Goal: Task Accomplishment & Management: Use online tool/utility

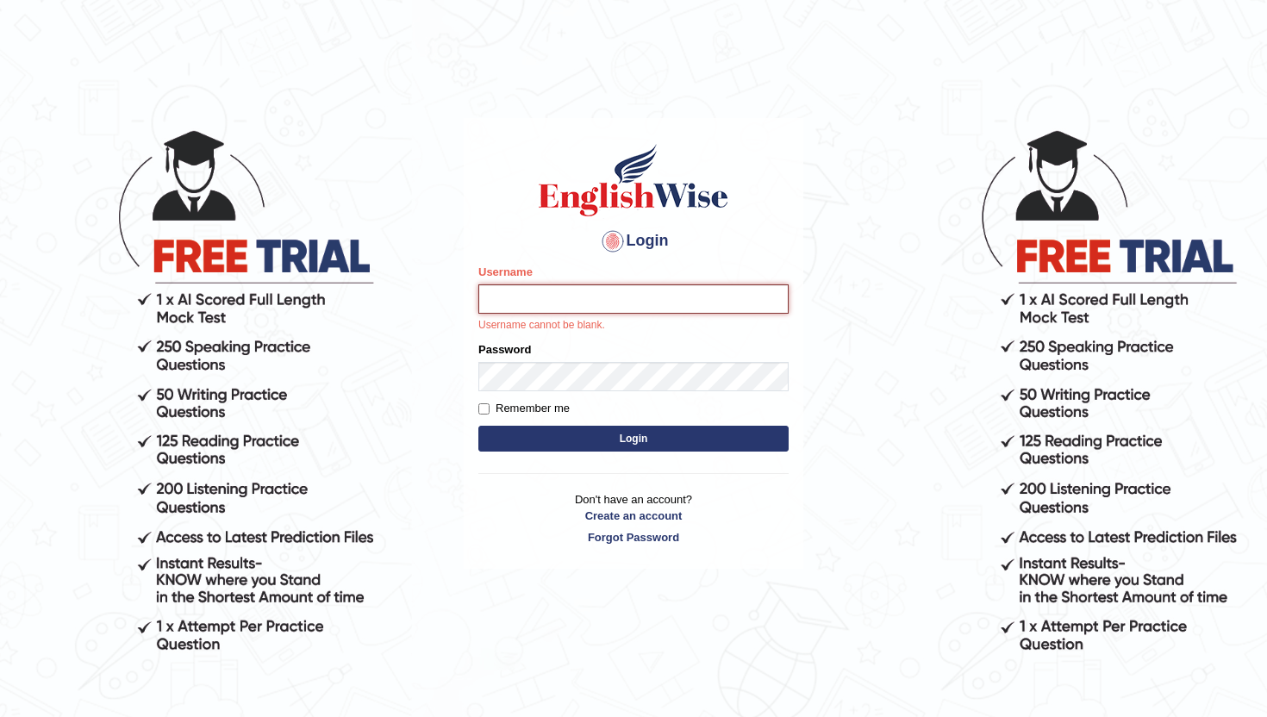
click at [563, 302] on input "Username" at bounding box center [633, 298] width 310 height 29
type input "pelinbaki"
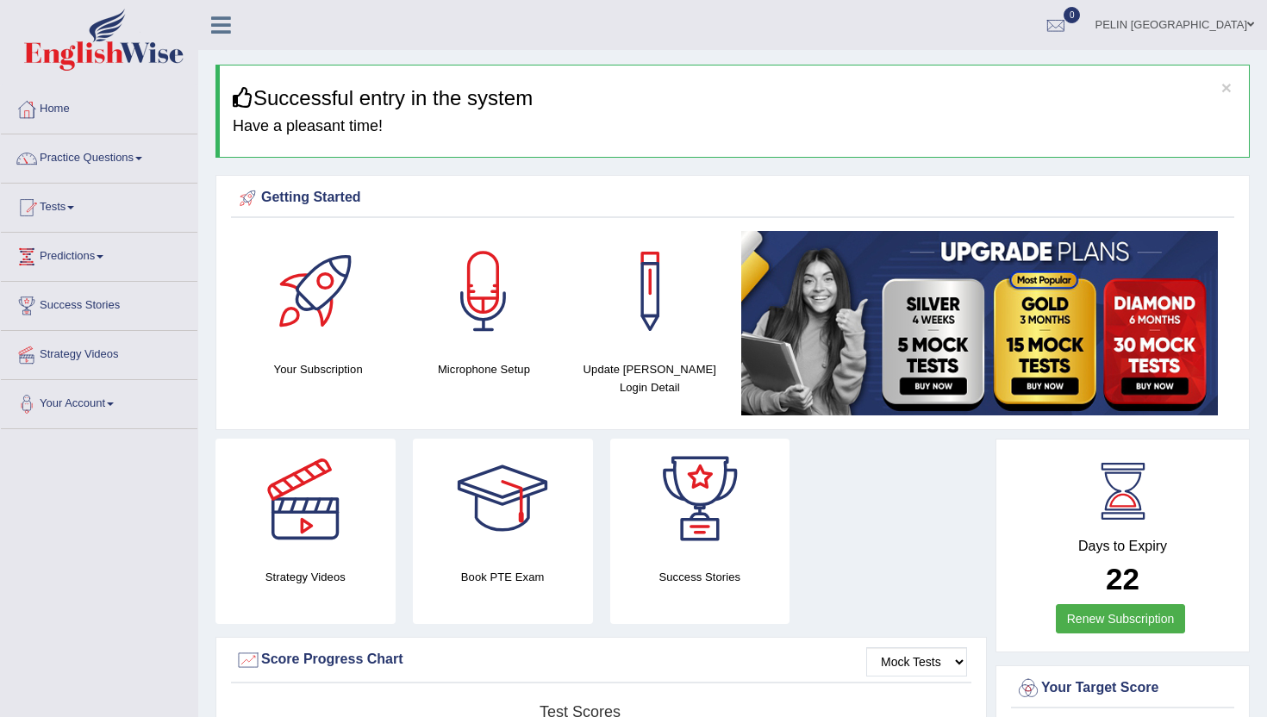
click at [892, 34] on ul "PELIN [GEOGRAPHIC_DATA] Toggle navigation Username: pelinbaki Access Type: Onli…" at bounding box center [893, 24] width 748 height 49
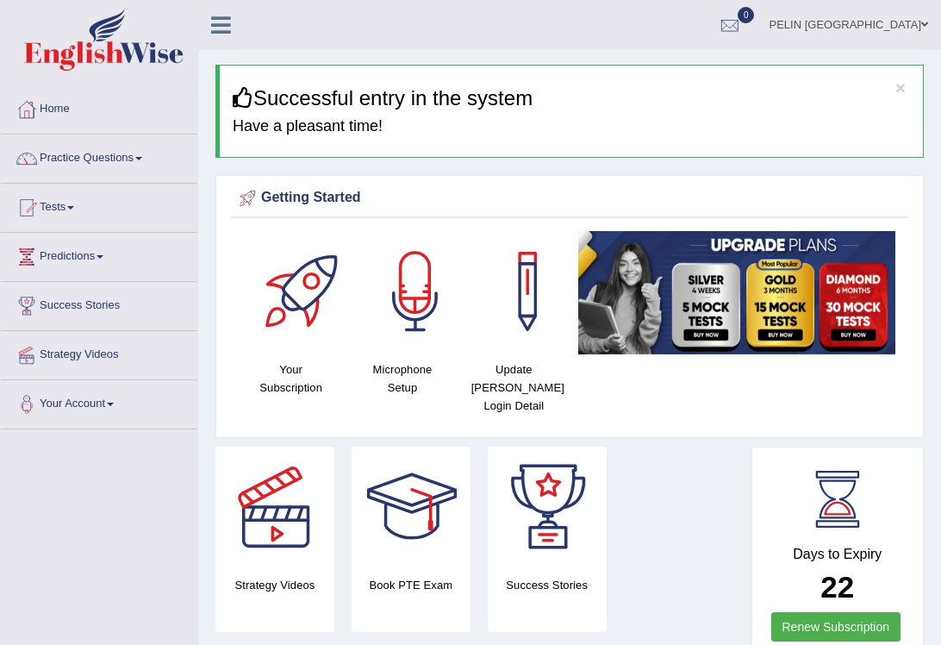
click at [625, 182] on div "Getting Started Your Subscription Microphone Setup Update [PERSON_NAME] Login D…" at bounding box center [569, 306] width 708 height 263
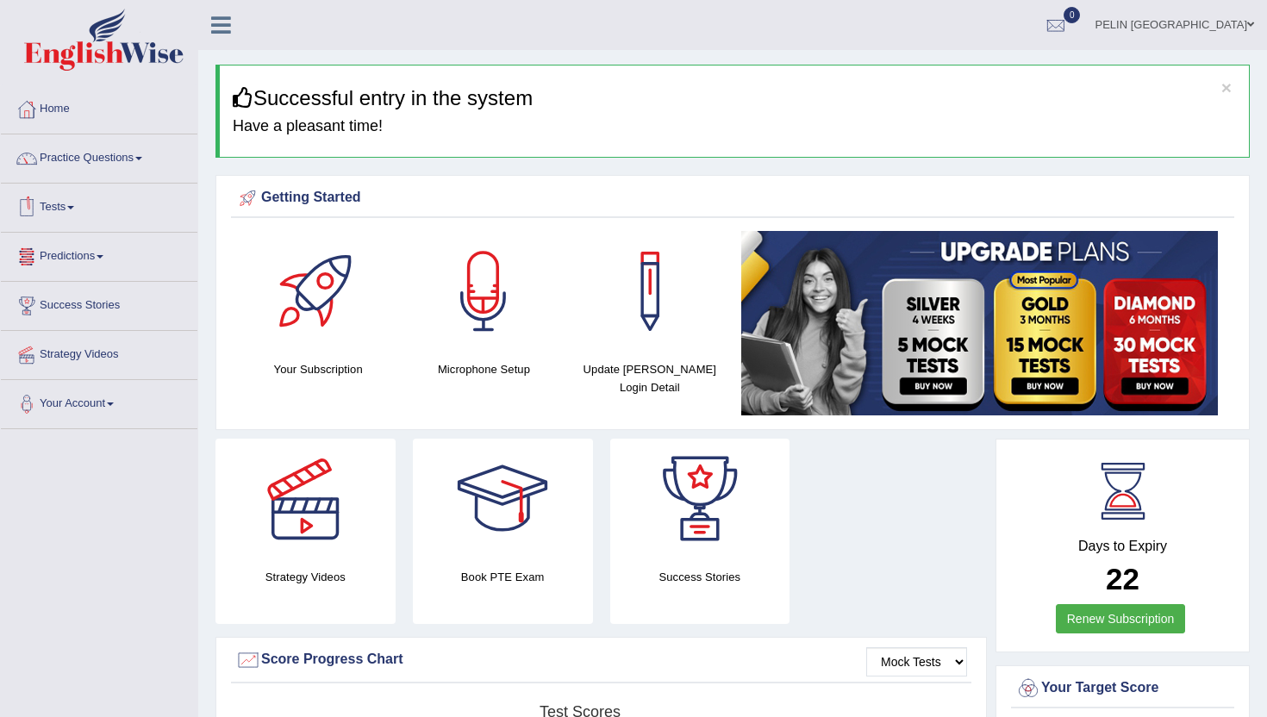
click at [78, 212] on link "Tests" at bounding box center [99, 205] width 196 height 43
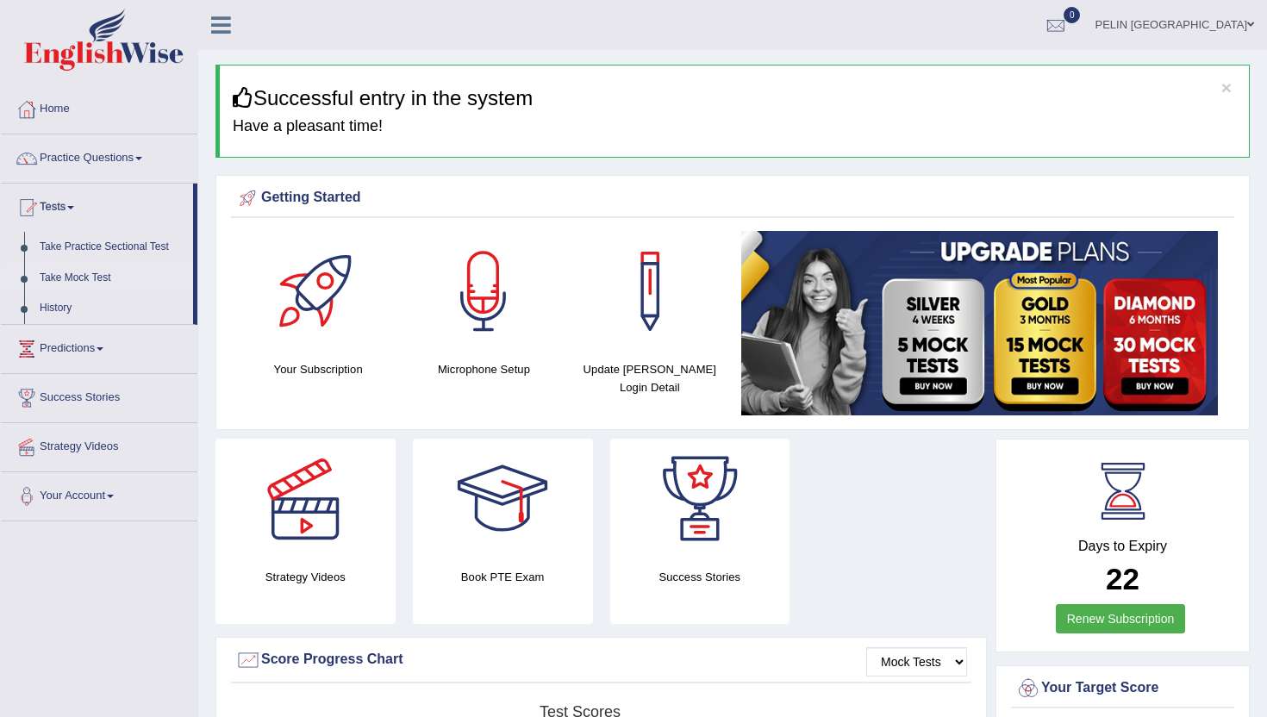
click at [86, 273] on link "Take Mock Test" at bounding box center [112, 278] width 161 height 31
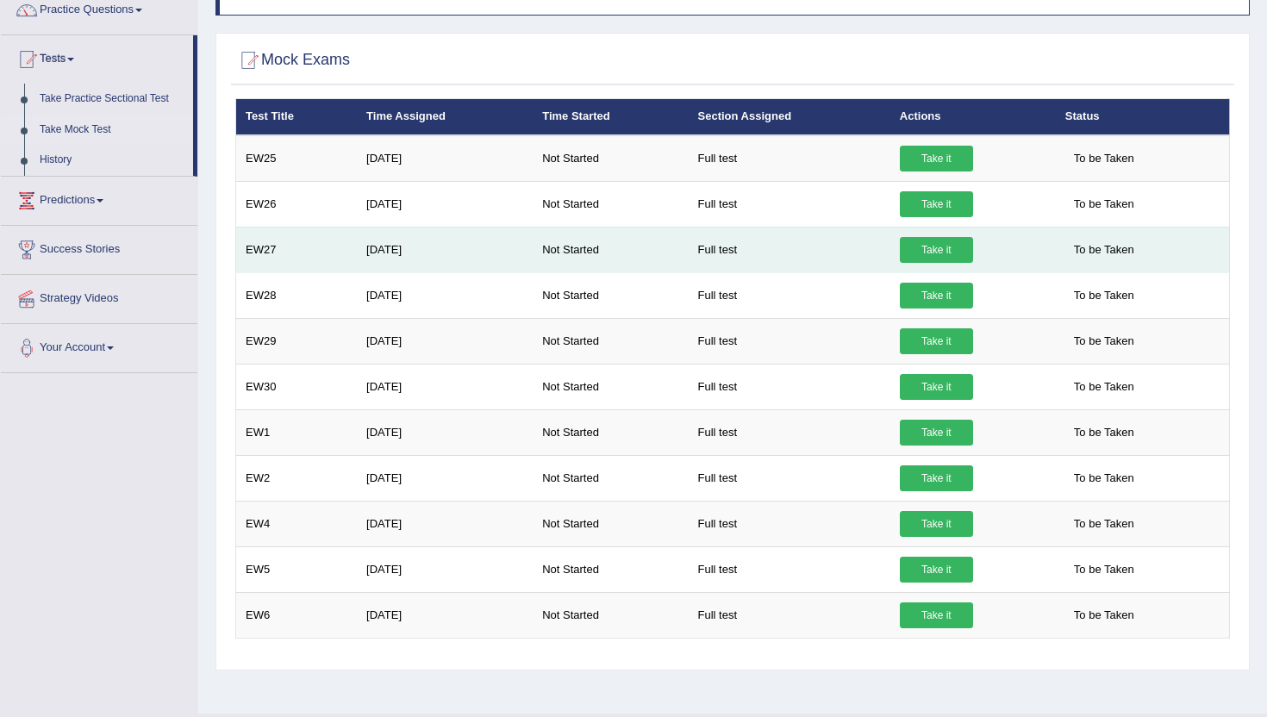
scroll to position [151, 0]
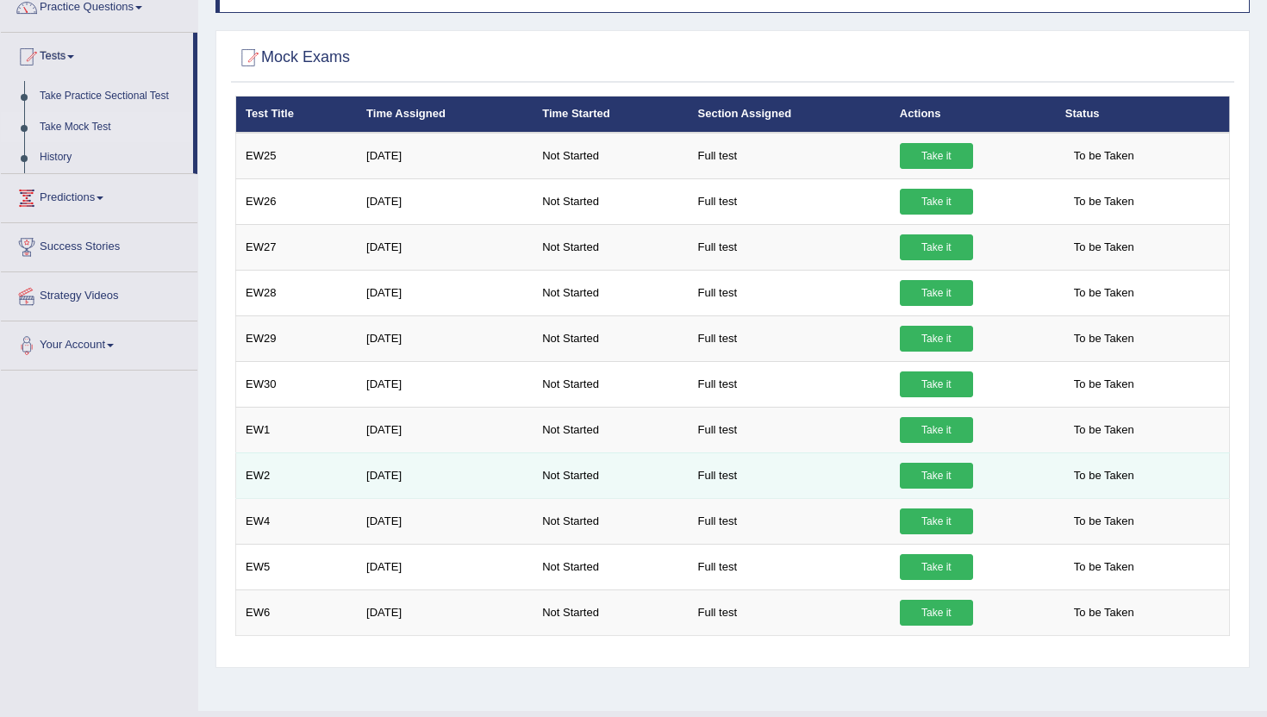
click at [928, 483] on link "Take it" at bounding box center [936, 476] width 73 height 26
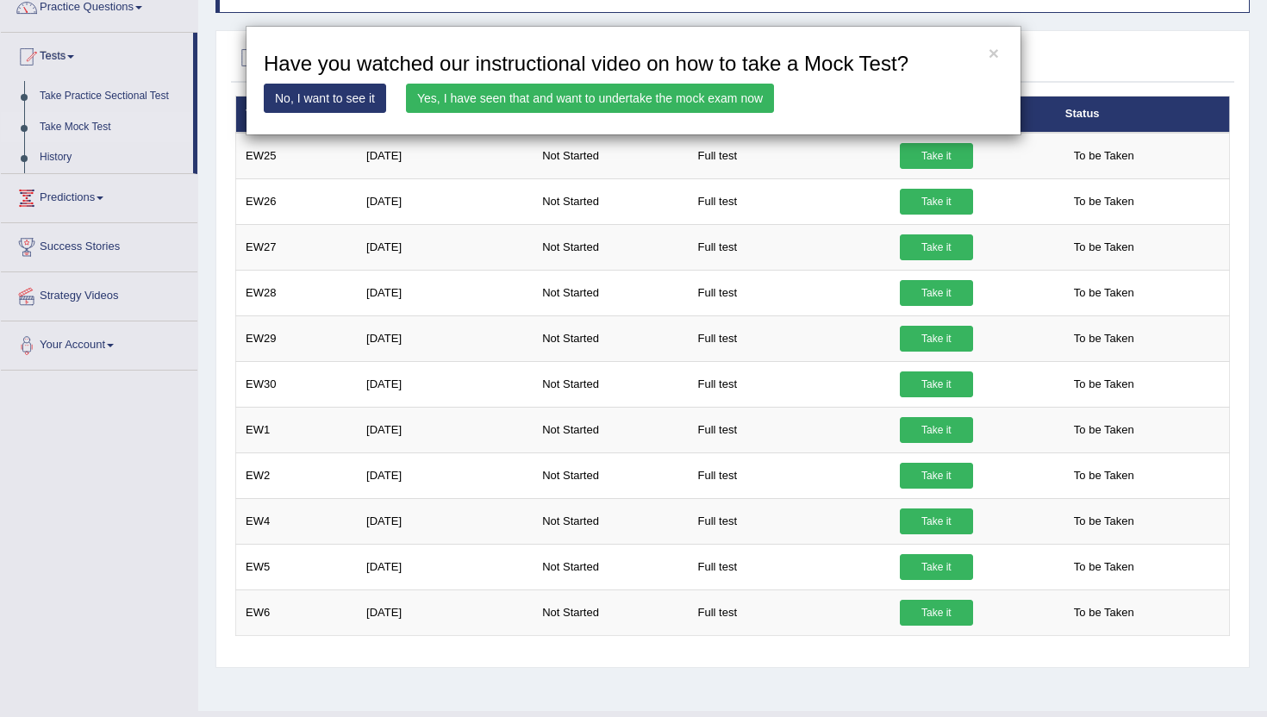
click at [741, 101] on link "Yes, I have seen that and want to undertake the mock exam now" at bounding box center [590, 98] width 368 height 29
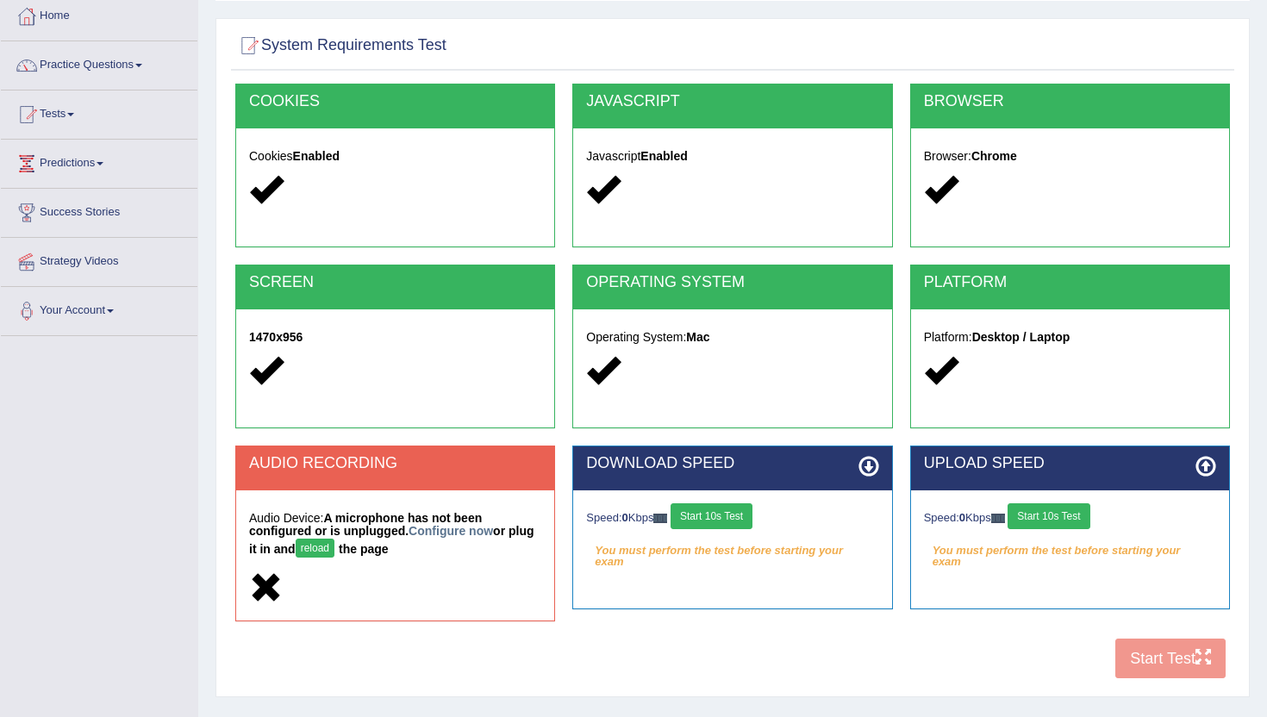
scroll to position [60, 0]
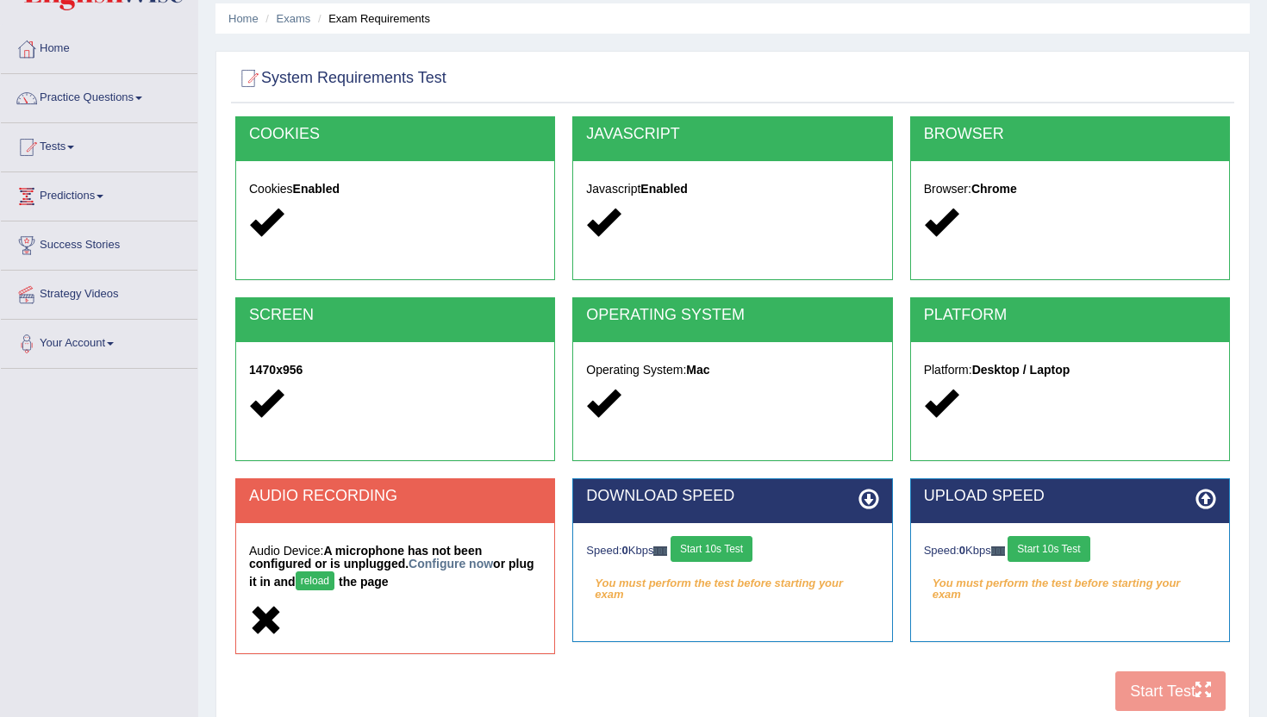
click at [716, 549] on button "Start 10s Test" at bounding box center [711, 549] width 82 height 26
click at [1068, 549] on button "Start 10s Test" at bounding box center [1048, 549] width 82 height 26
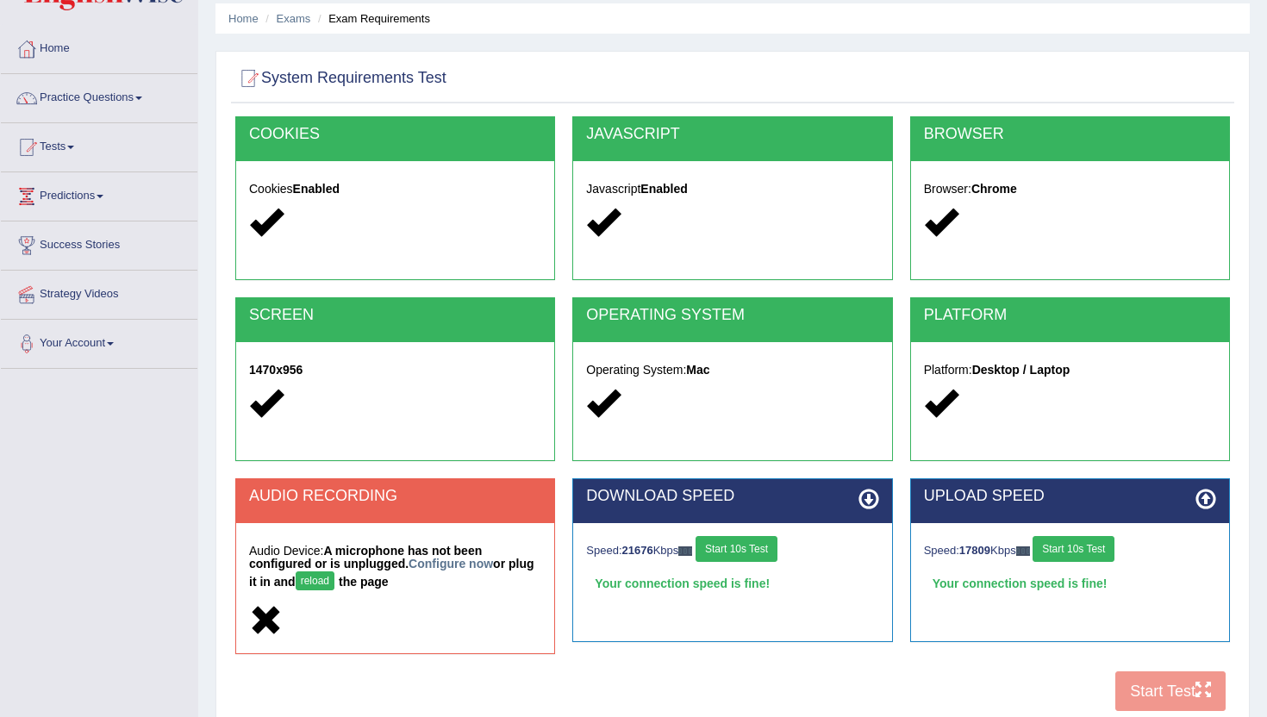
click at [514, 546] on h5 "Audio Device: A microphone has not been configured or is unplugged. Configure n…" at bounding box center [395, 570] width 292 height 50
click at [321, 578] on button "reload" at bounding box center [315, 580] width 39 height 19
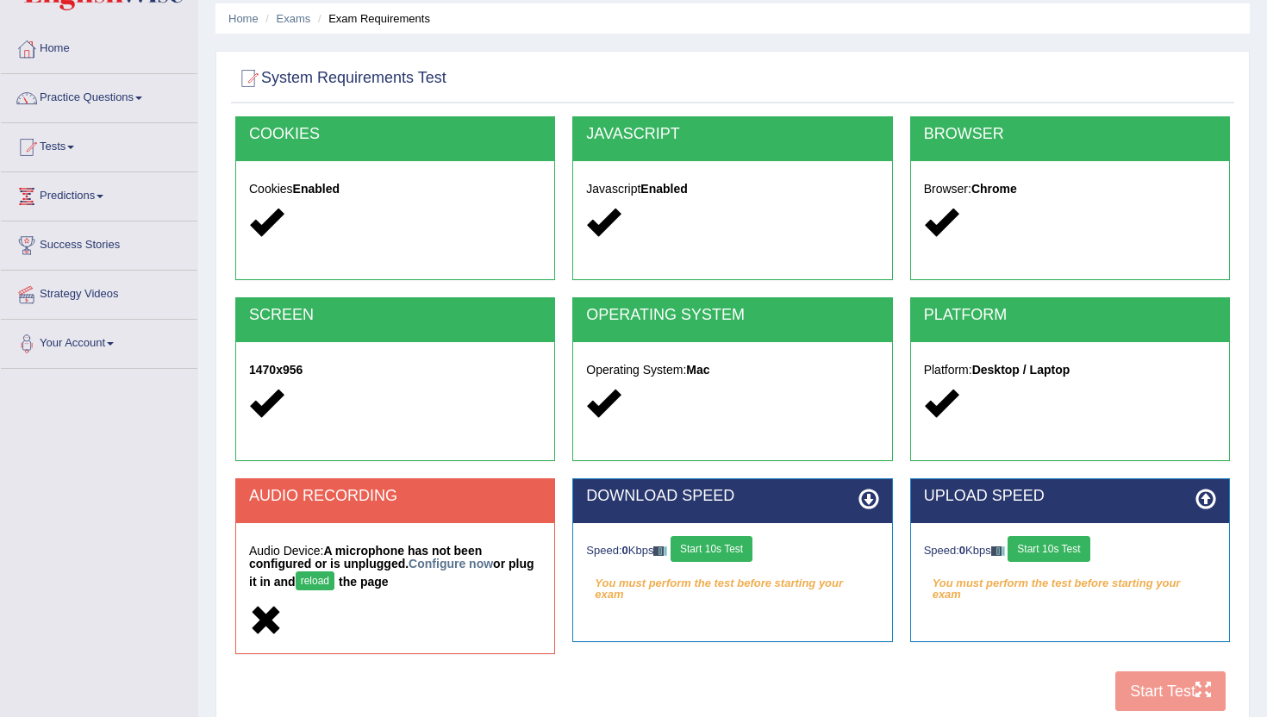
click at [321, 578] on button "reload" at bounding box center [315, 580] width 39 height 19
click at [456, 564] on link "Configure now" at bounding box center [450, 564] width 84 height 14
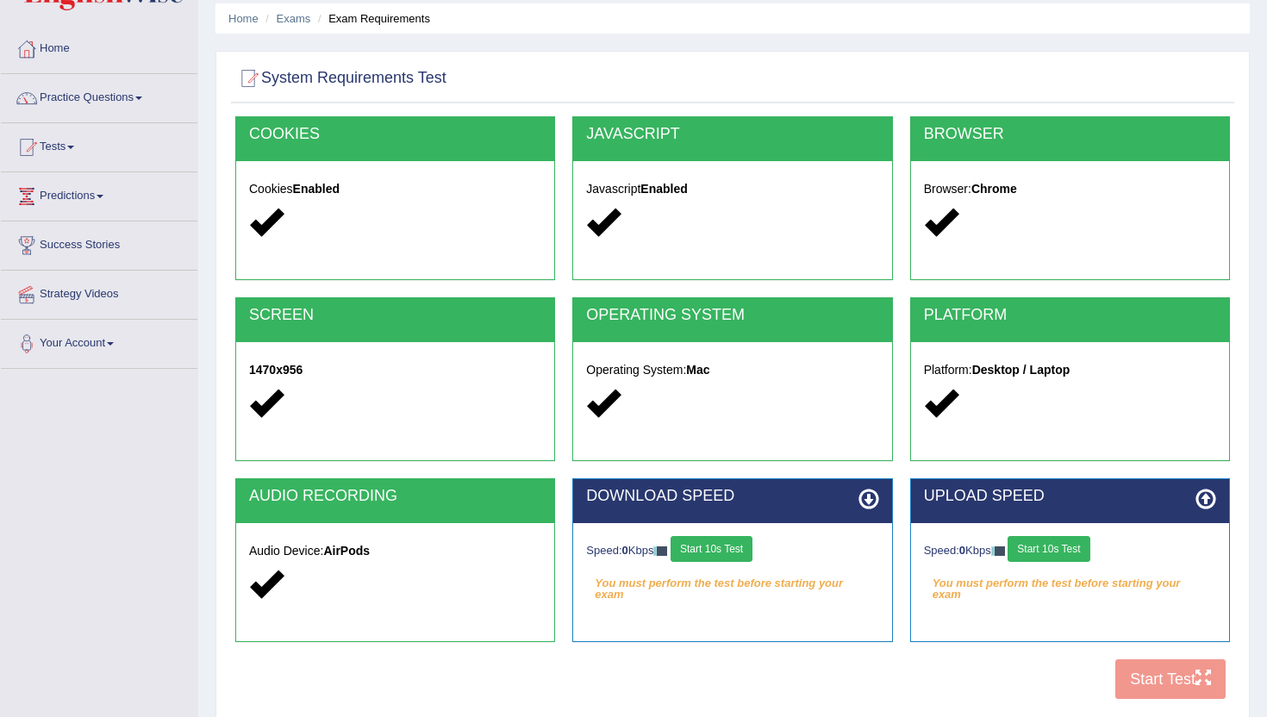
click at [743, 545] on button "Start 10s Test" at bounding box center [711, 549] width 82 height 26
click at [1084, 546] on button "Start 10s Test" at bounding box center [1048, 549] width 82 height 26
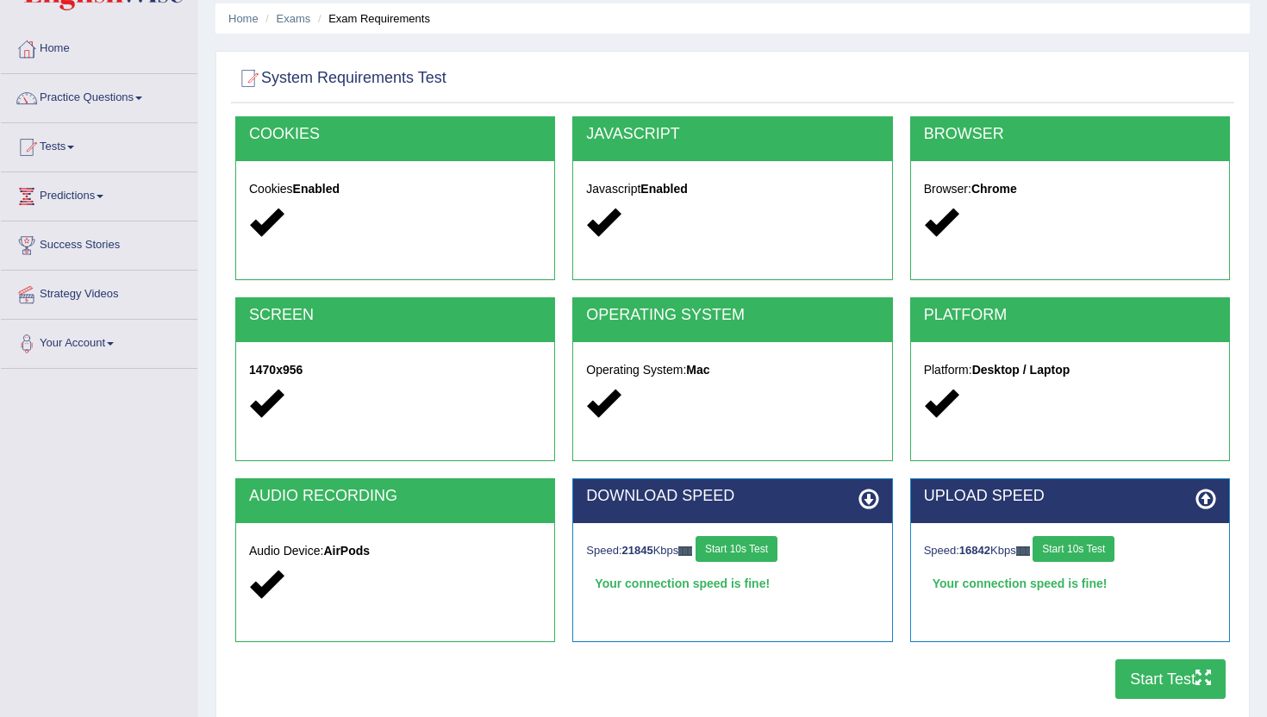
click at [1154, 666] on button "Start Test" at bounding box center [1170, 679] width 110 height 40
